Goal: Transaction & Acquisition: Purchase product/service

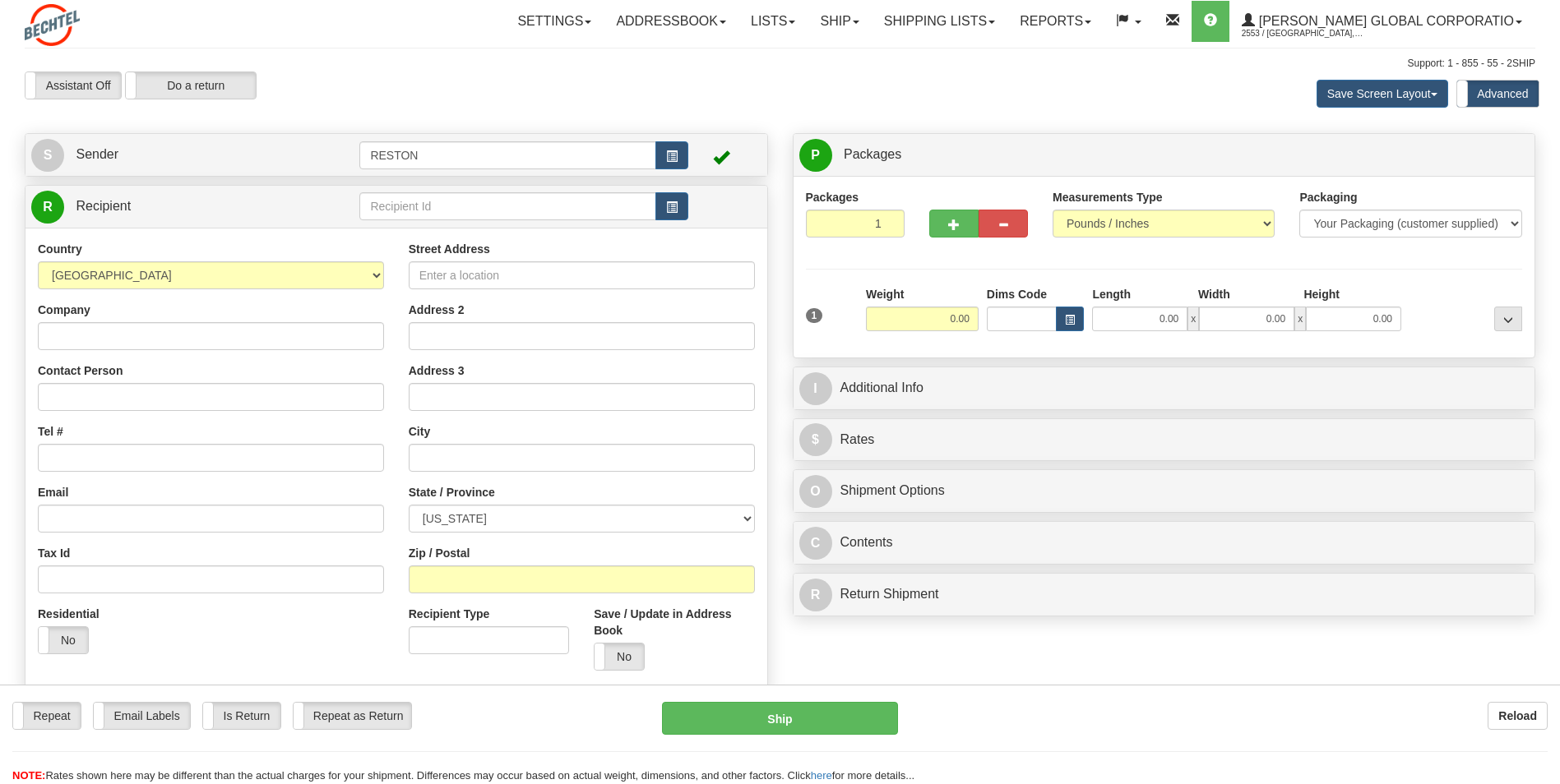
type input "[PERSON_NAME]"
type input "4259221606"
type input "[STREET_ADDRESS]"
type input "48624"
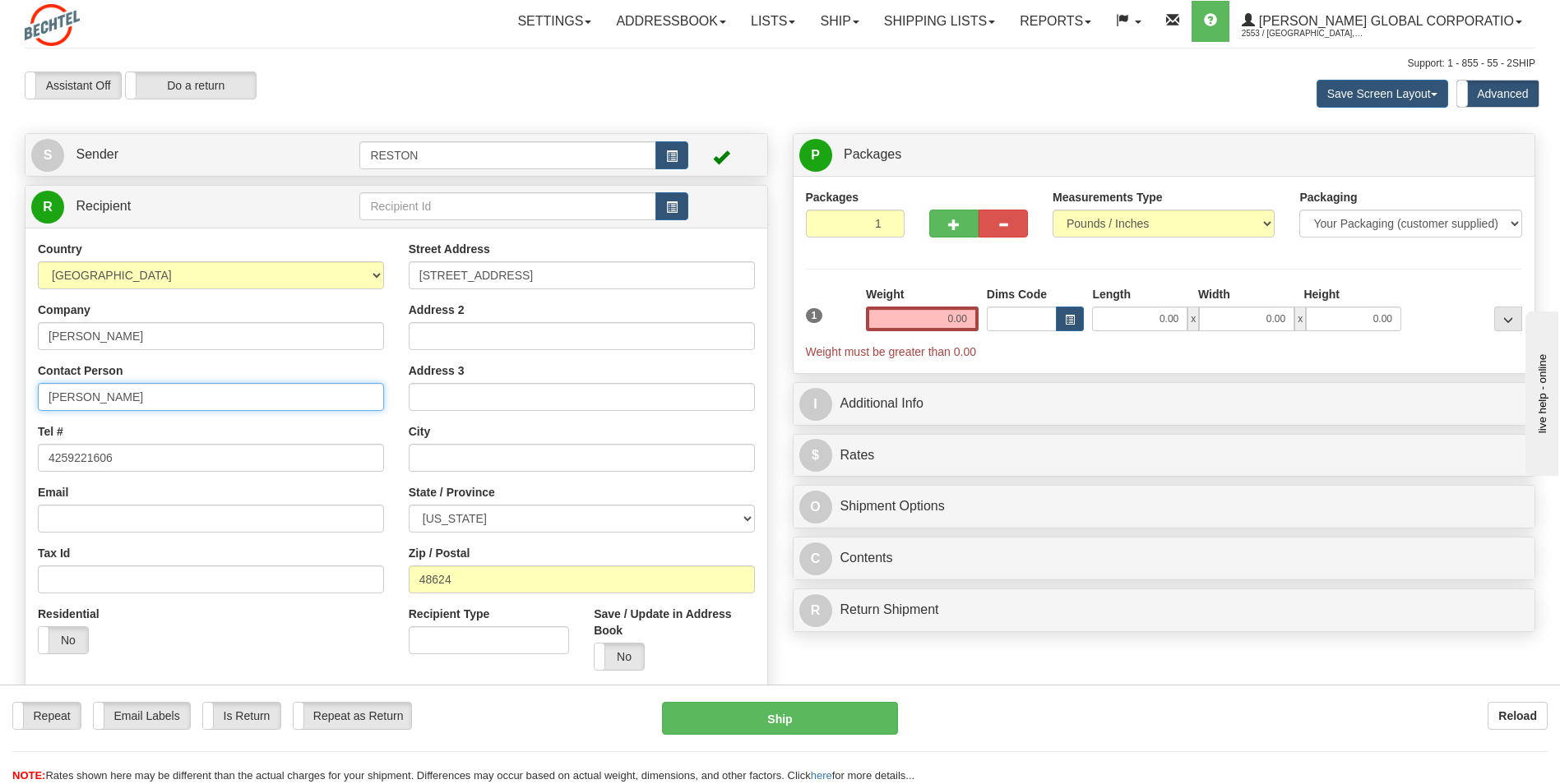
drag, startPoint x: 137, startPoint y: 394, endPoint x: -4, endPoint y: 382, distance: 141.5
click at [0, 382] on html "Training Course Close Toggle navigation Settings Shipping Preferences New Sende…" at bounding box center [780, 392] width 1560 height 784
type input "[PERSON_NAME]"
click at [133, 457] on input "4259221606" at bounding box center [211, 458] width 346 height 28
drag, startPoint x: 133, startPoint y: 457, endPoint x: -4, endPoint y: 452, distance: 137.1
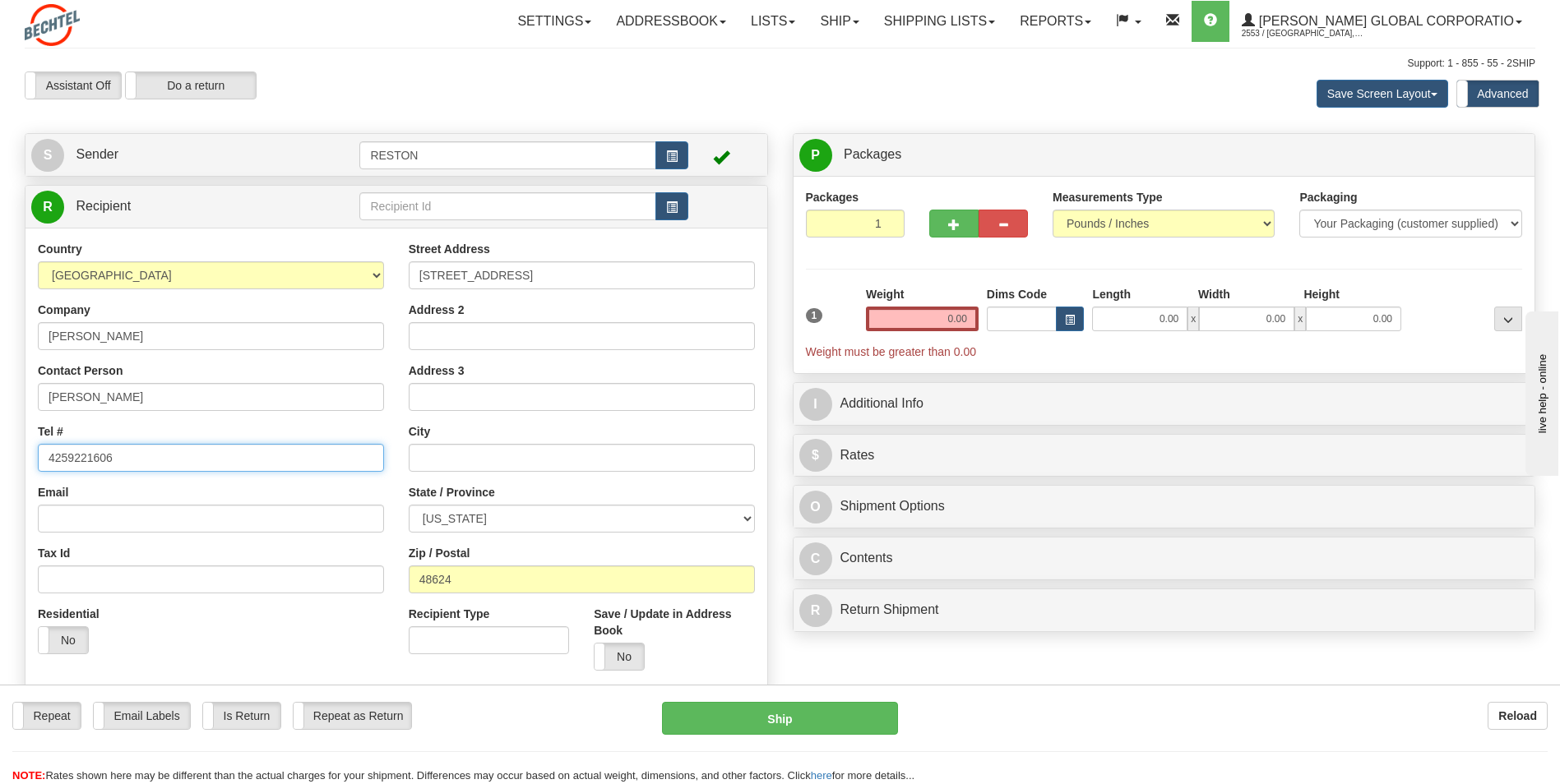
click at [0, 452] on html "Training Course Close Toggle navigation Settings Shipping Preferences New Sende…" at bounding box center [780, 392] width 1560 height 784
type input "2404472745"
click at [614, 263] on input "[STREET_ADDRESS]" at bounding box center [582, 276] width 346 height 28
drag, startPoint x: 579, startPoint y: 273, endPoint x: 391, endPoint y: 285, distance: 188.4
click at [391, 285] on div "Country [GEOGRAPHIC_DATA] [GEOGRAPHIC_DATA] [GEOGRAPHIC_DATA] [GEOGRAPHIC_DATA]…" at bounding box center [397, 462] width 742 height 442
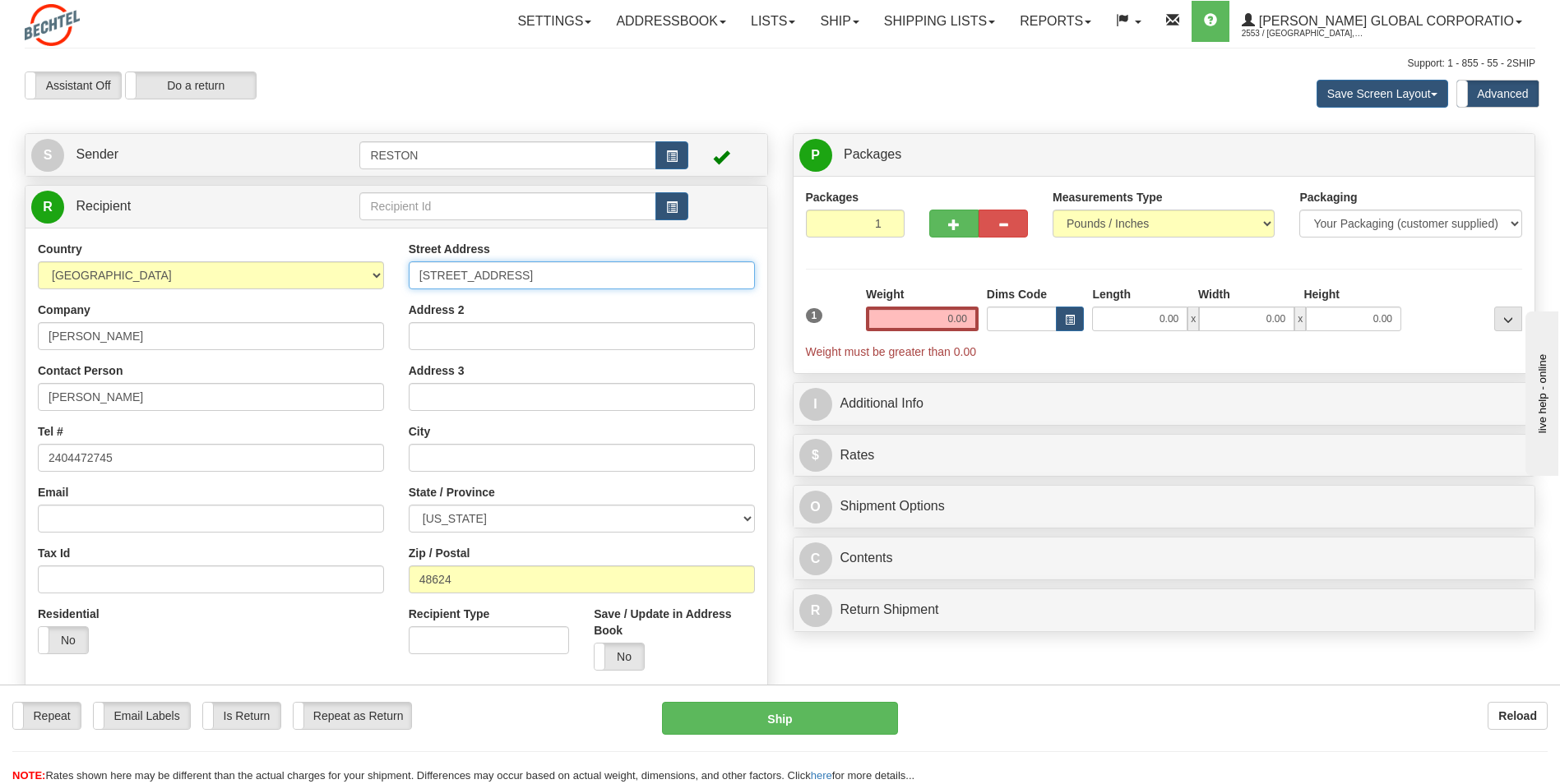
type input "[STREET_ADDRESS]"
type input "X"
type input "Streamwood"
select select "IL"
type input "60107"
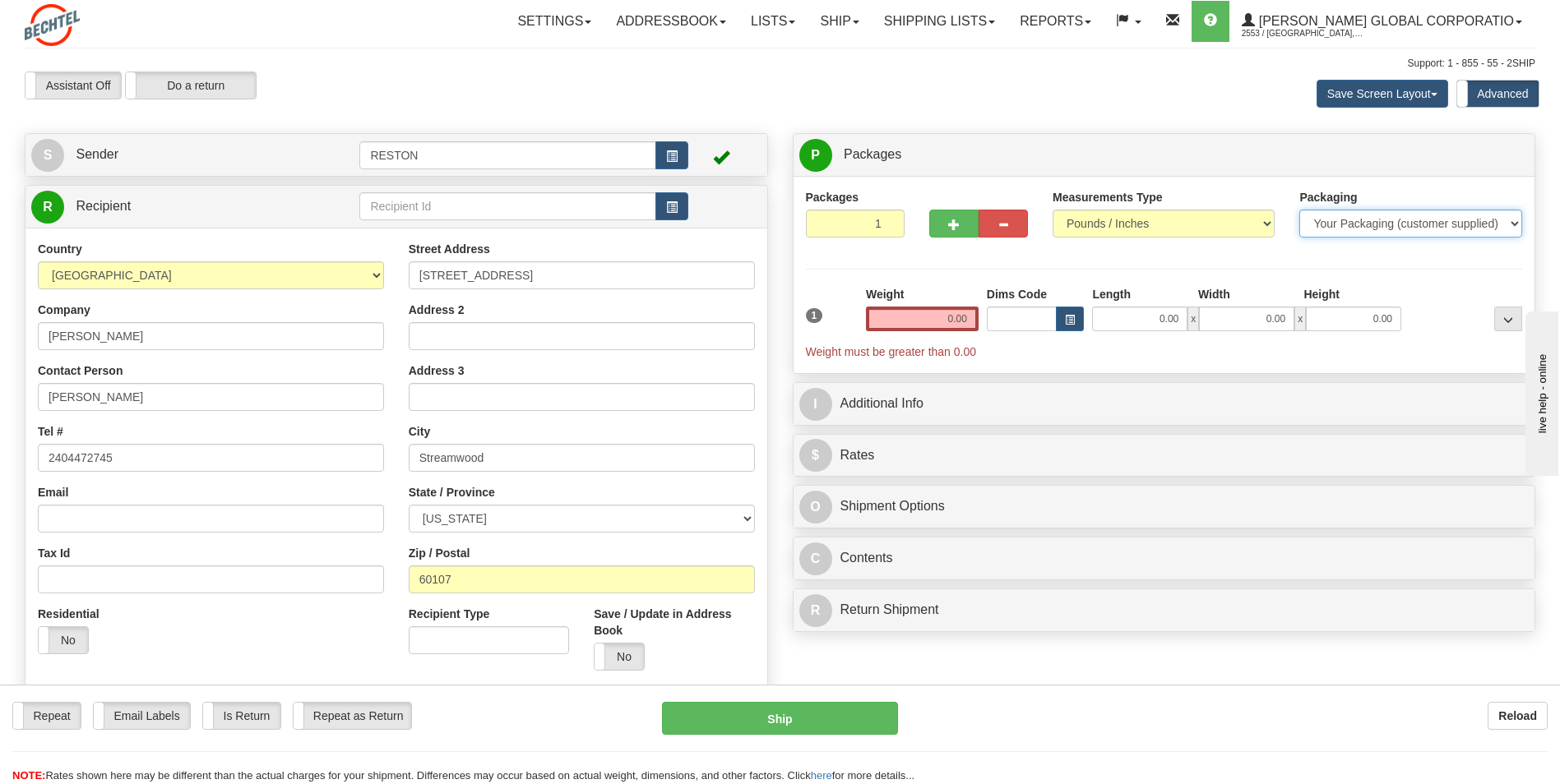
click at [1331, 222] on select "Your Packaging (customer supplied) Envelope (carrier supplied) Pack (carrier su…" at bounding box center [1410, 224] width 222 height 28
select select "3"
click at [1299, 210] on select "Your Packaging (customer supplied) Envelope (carrier supplied) Pack (carrier su…" at bounding box center [1410, 224] width 222 height 28
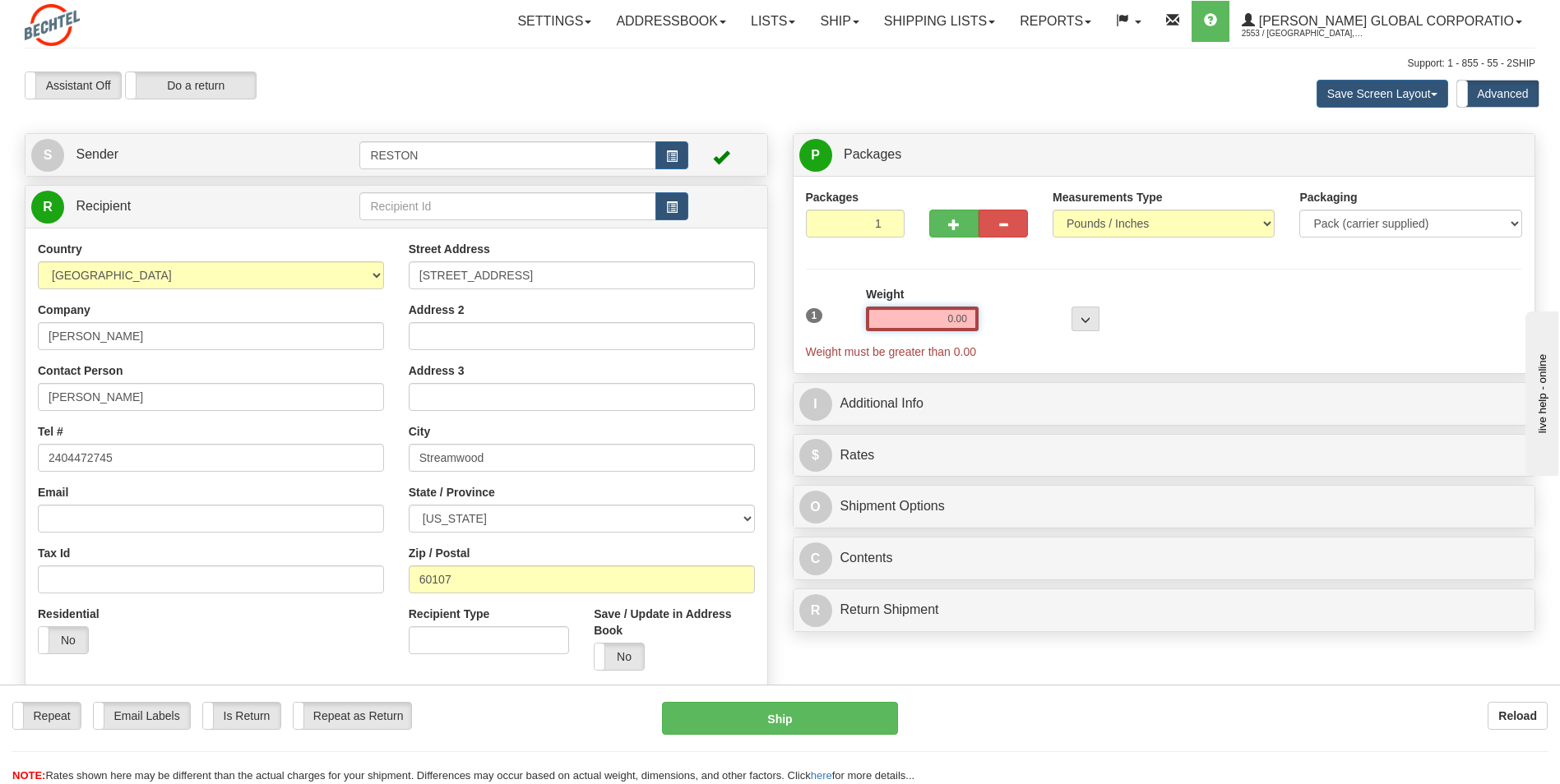
drag, startPoint x: 939, startPoint y: 316, endPoint x: 982, endPoint y: 314, distance: 43.0
click at [982, 314] on div "1 Weight 0.00 Dims Code 0 x" at bounding box center [1164, 323] width 725 height 74
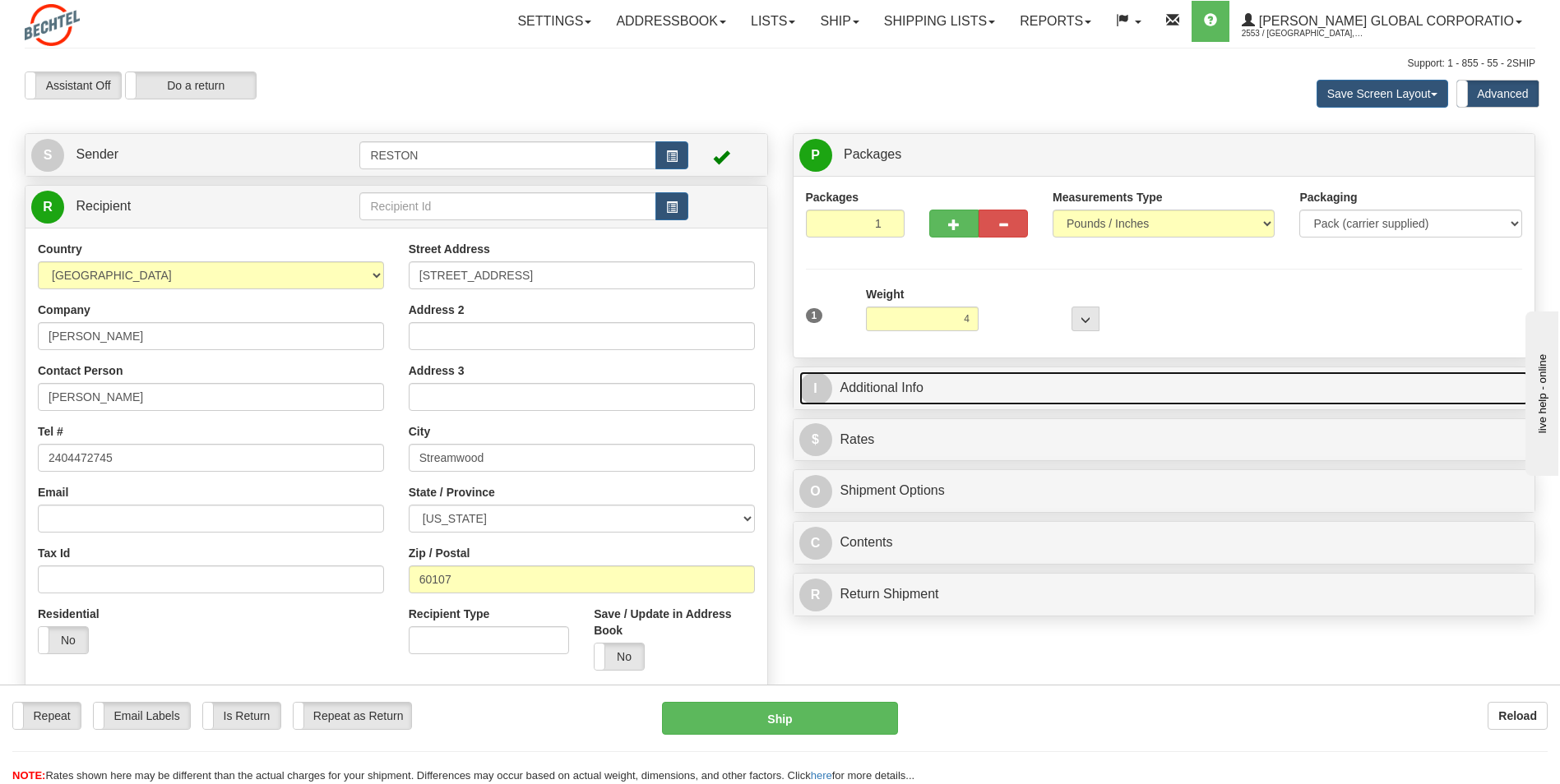
type input "4.00"
click at [876, 381] on link "I Additional Info" at bounding box center [1164, 388] width 731 height 33
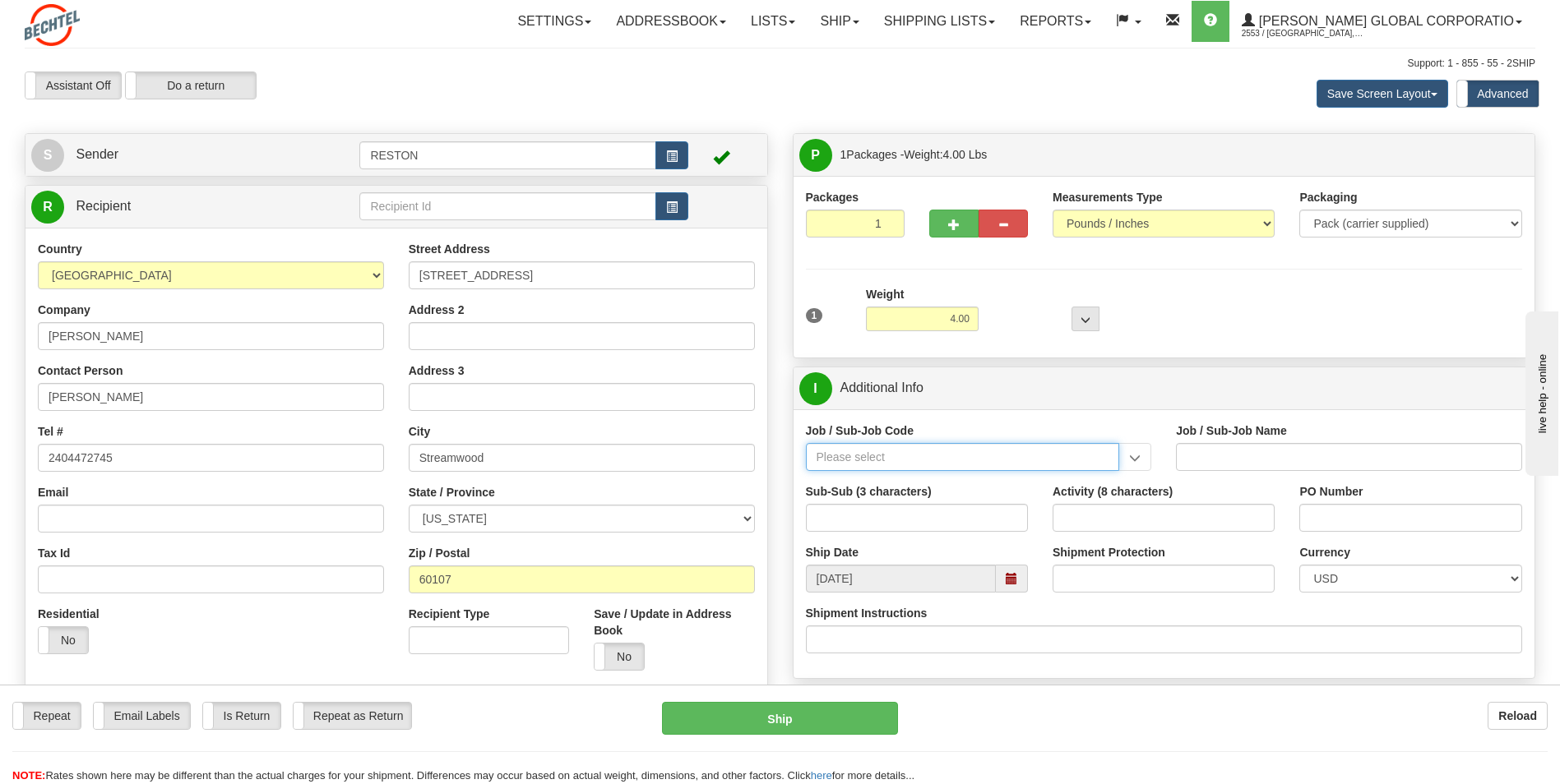
click at [873, 452] on input "Job / Sub-Job Code" at bounding box center [962, 457] width 314 height 28
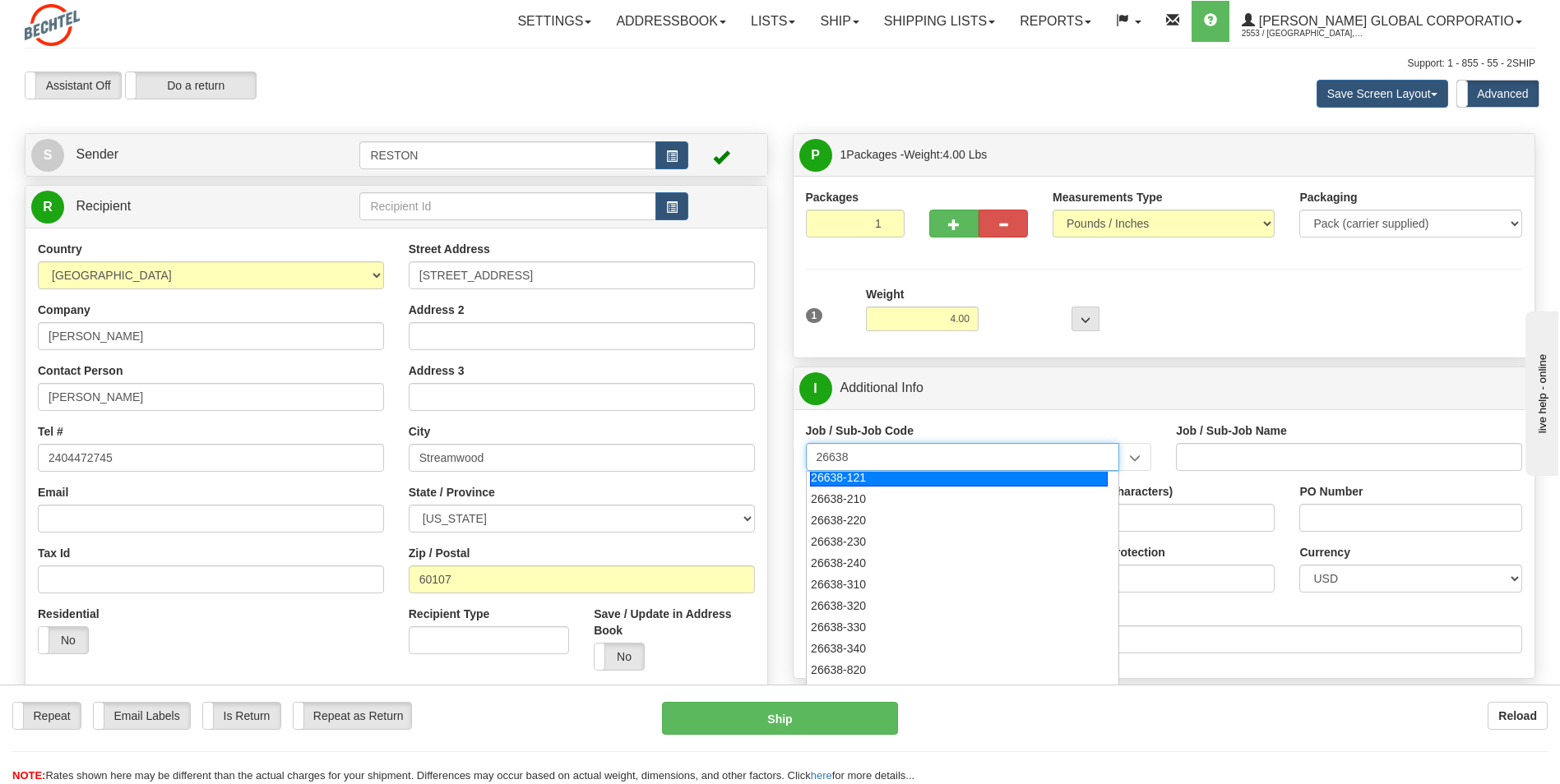
scroll to position [82, 0]
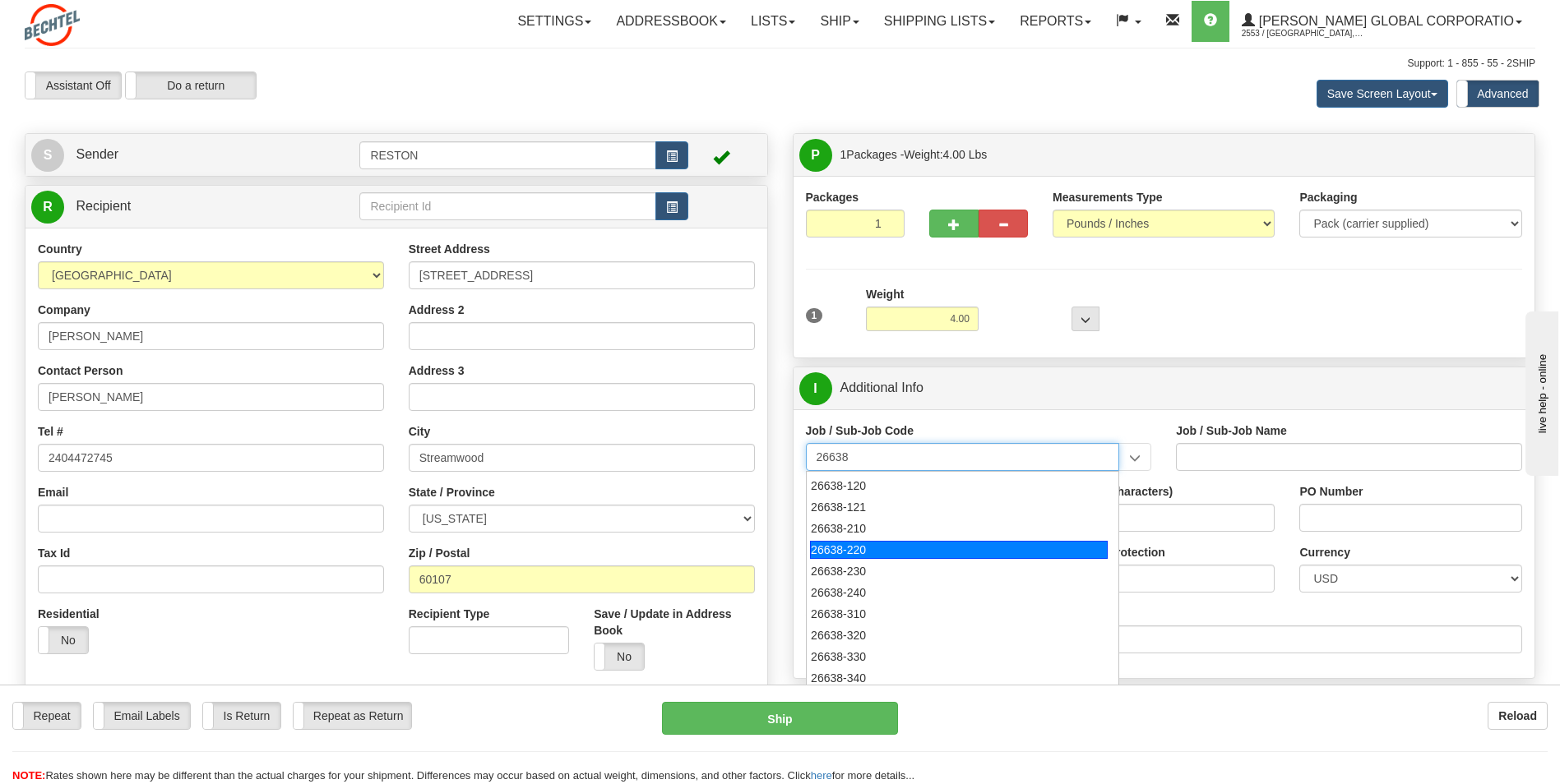
click at [872, 544] on div "26638-220" at bounding box center [959, 550] width 298 height 18
type input "26638-220"
type input "SUNFISH 2 SOLAR PROJECT - MANUAL LABOR"
type input "26638-220"
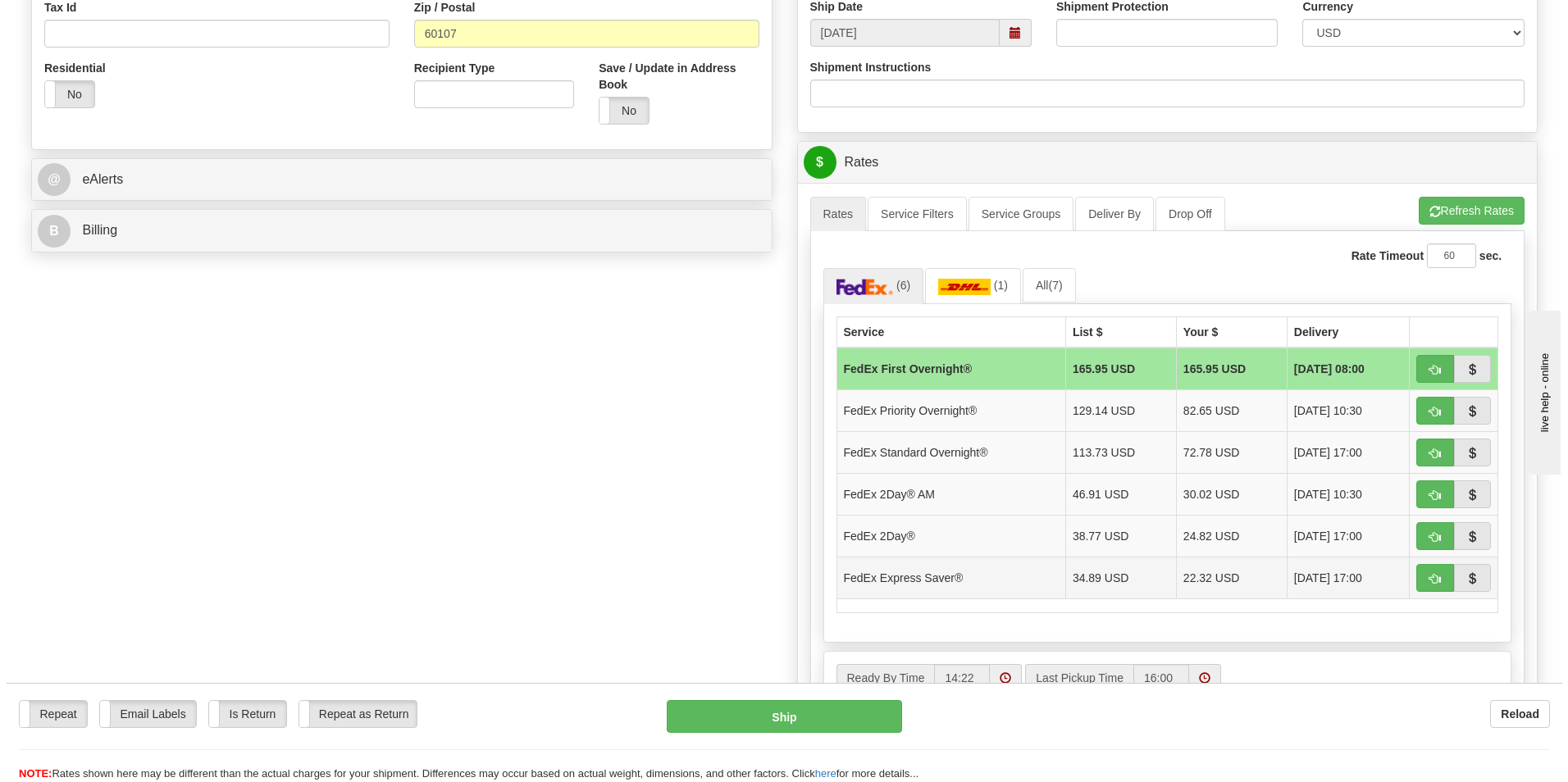
scroll to position [574, 0]
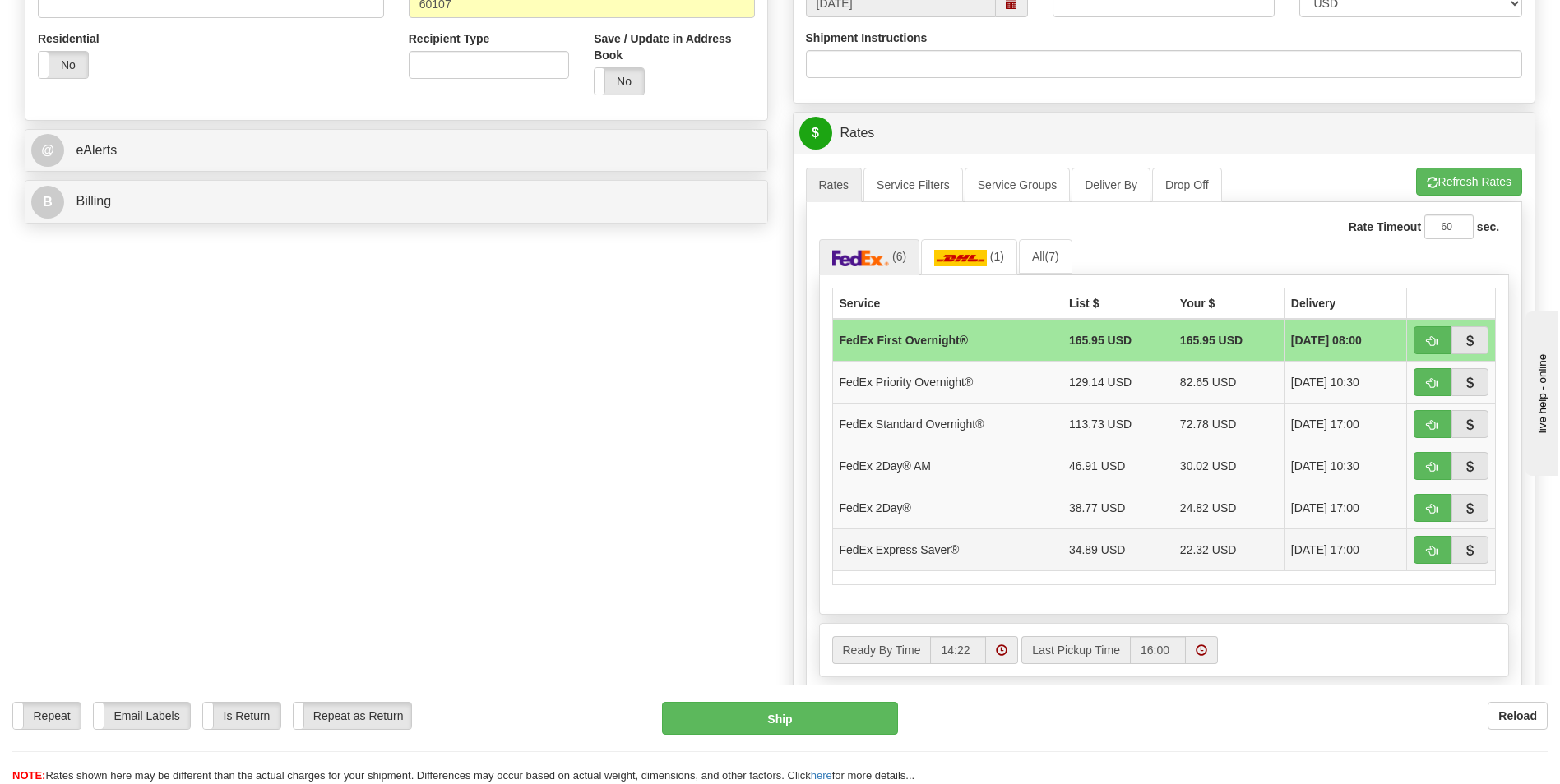
click at [1192, 551] on td "22.32 USD" at bounding box center [1229, 550] width 111 height 42
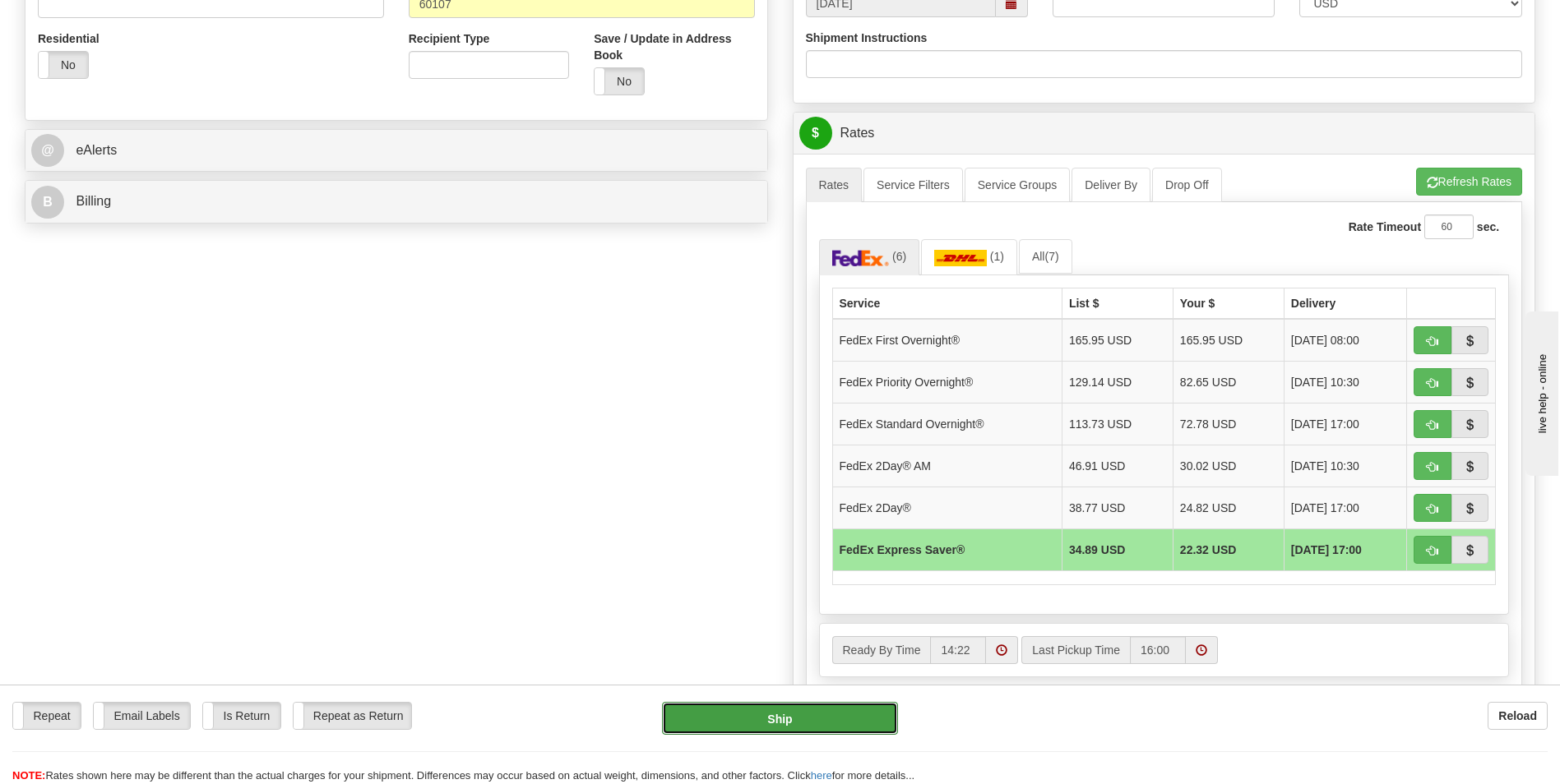
click at [770, 717] on button "Ship" at bounding box center [779, 718] width 235 height 33
type input "20"
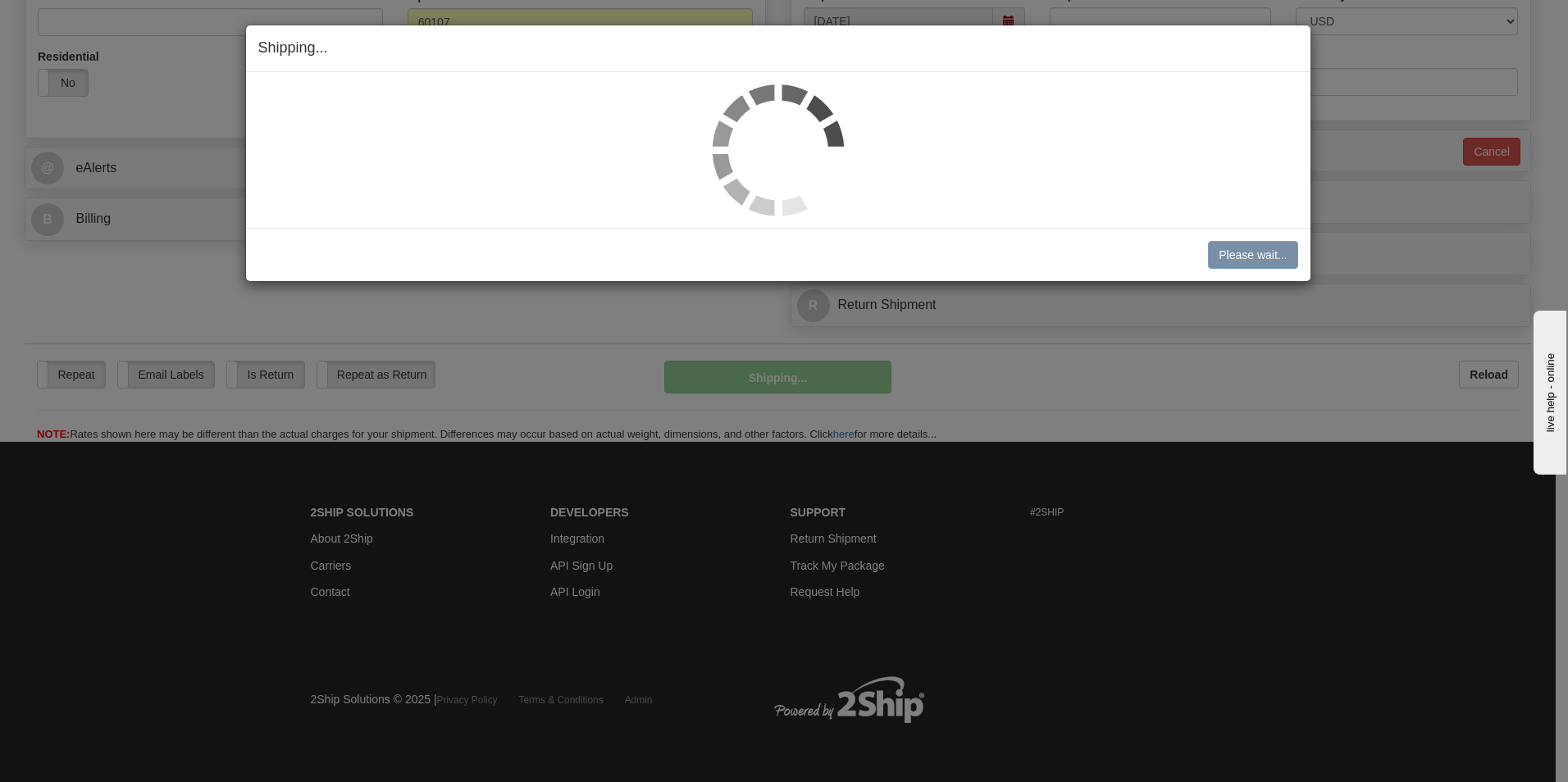
scroll to position [556, 0]
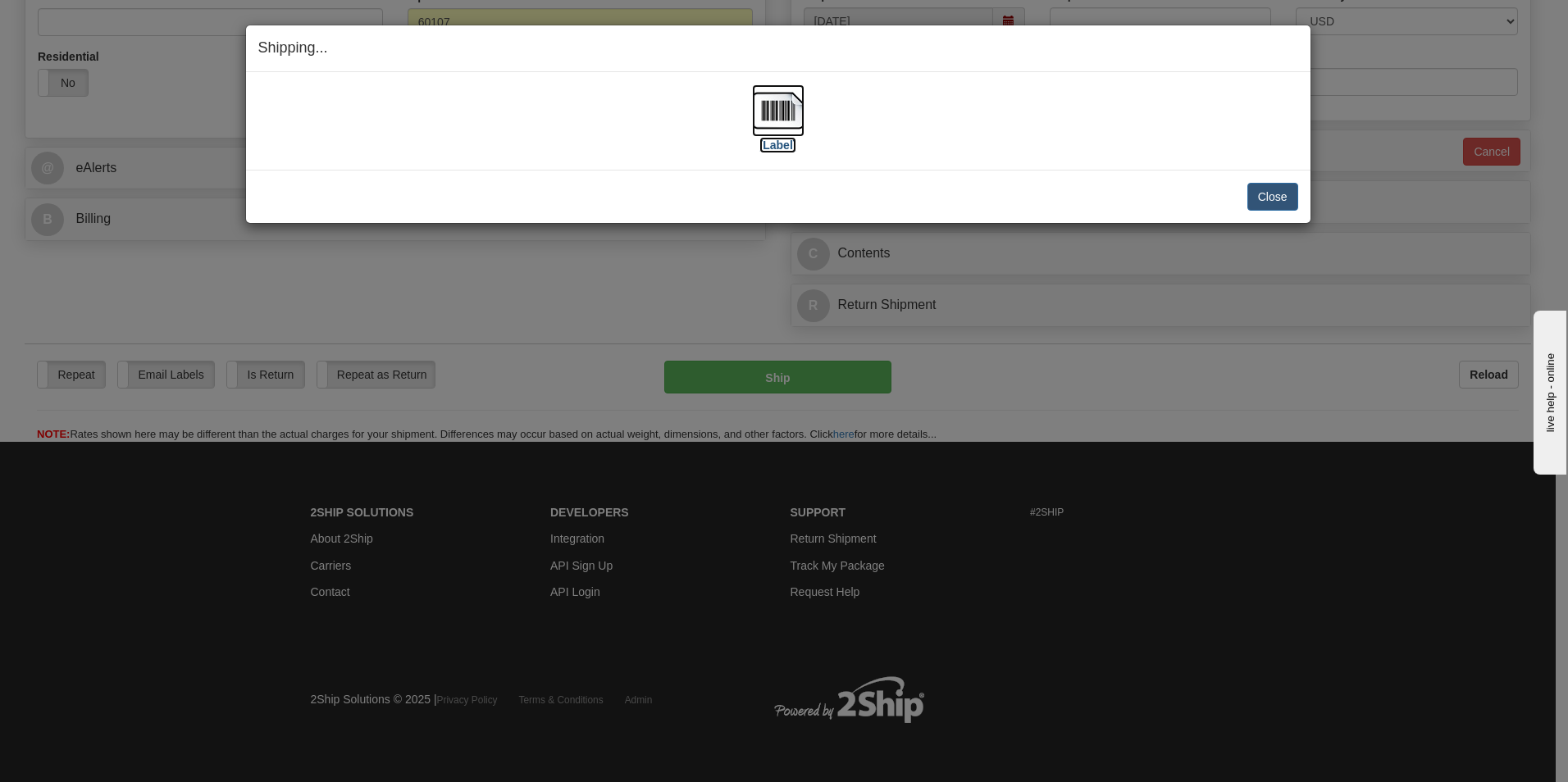
click at [780, 144] on label "[Label]" at bounding box center [778, 145] width 38 height 17
